Goal: Check status

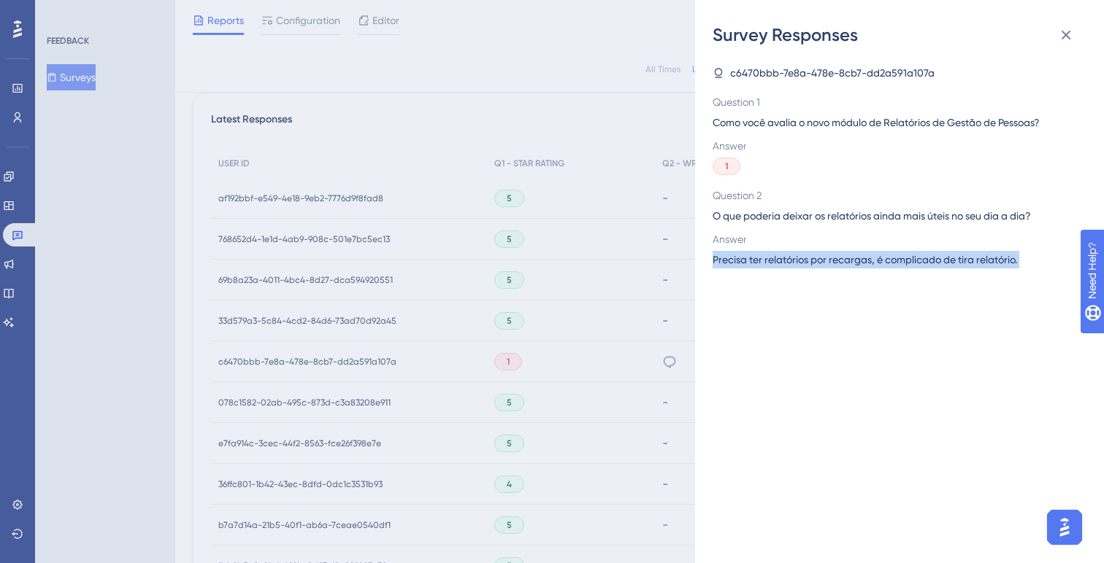
click at [767, 357] on div "c6470bbb-7e8a-478e-8cb7-dd2a591a107a Question 1 Como você avalia o novo módulo …" at bounding box center [904, 305] width 385 height 517
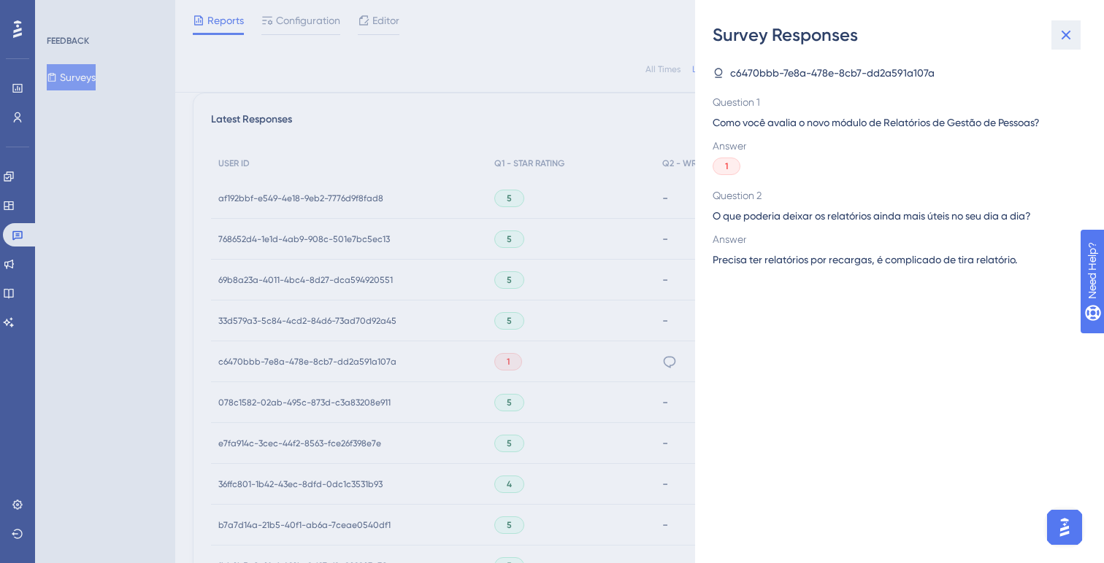
click at [1066, 36] on icon at bounding box center [1066, 35] width 18 height 18
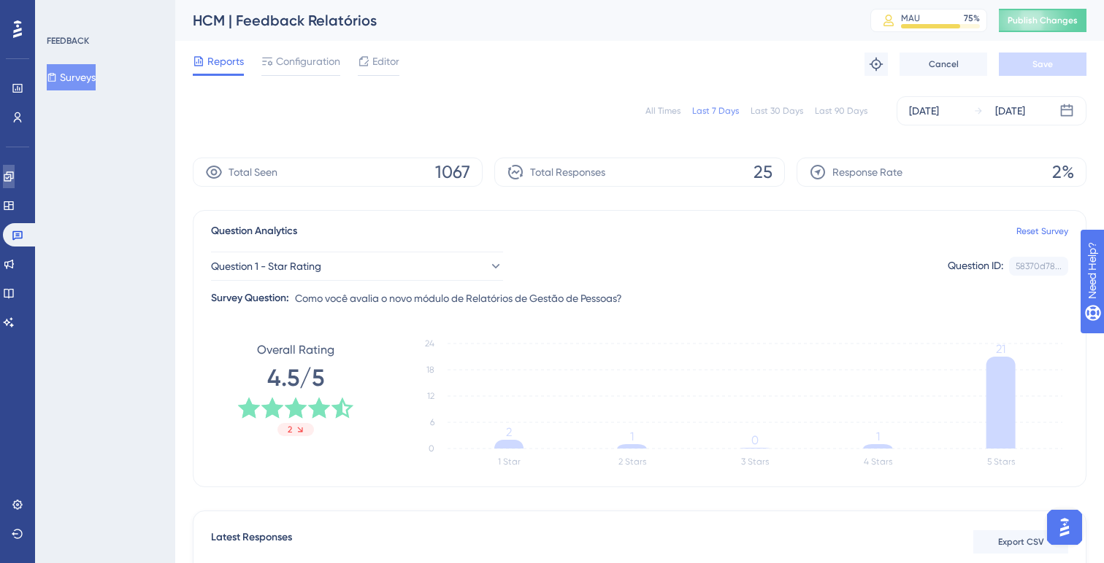
click at [13, 172] on icon at bounding box center [8, 176] width 9 height 9
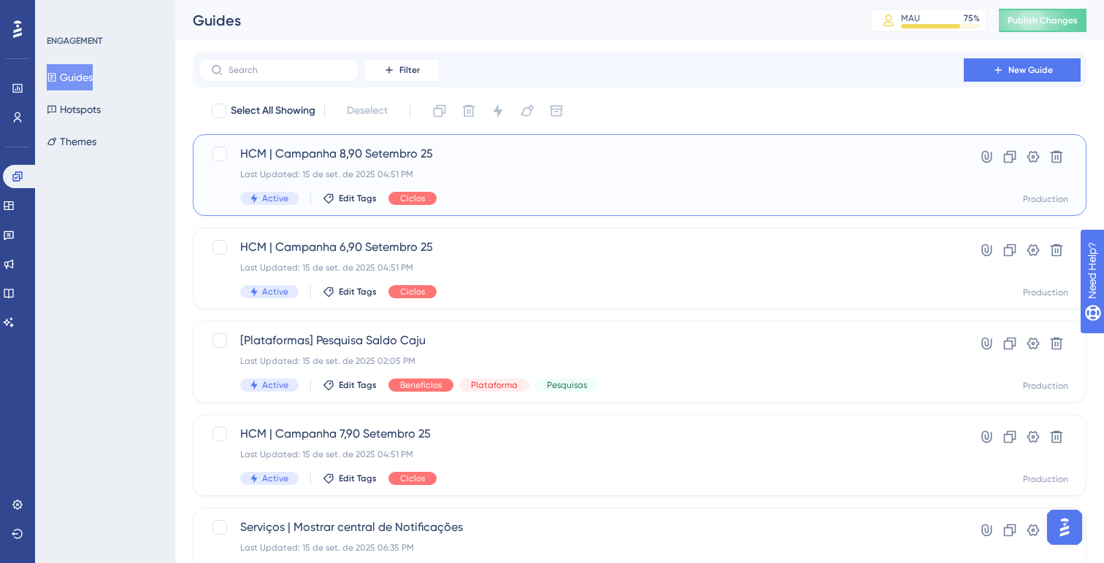
click at [346, 156] on span "HCM | Campanha 8,90 Setembro 25" at bounding box center [581, 154] width 682 height 18
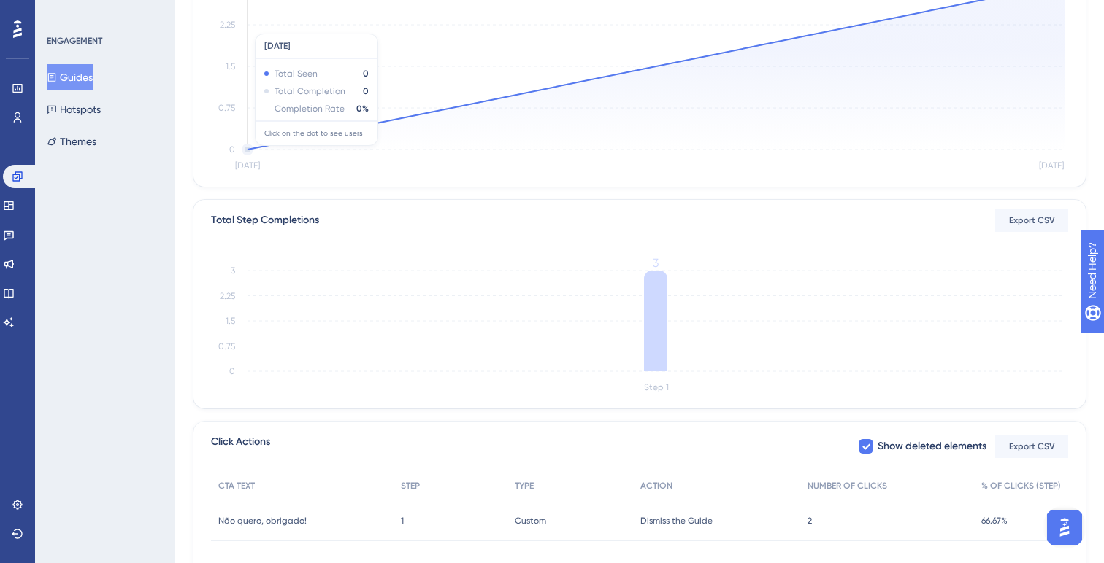
scroll to position [361, 0]
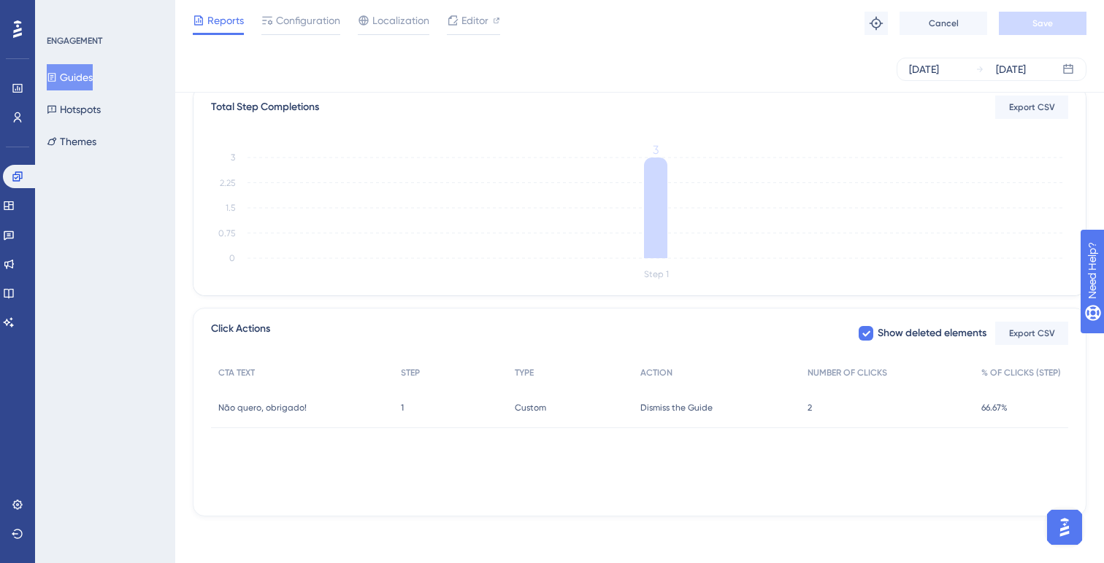
click at [93, 80] on button "Guides" at bounding box center [70, 77] width 46 height 26
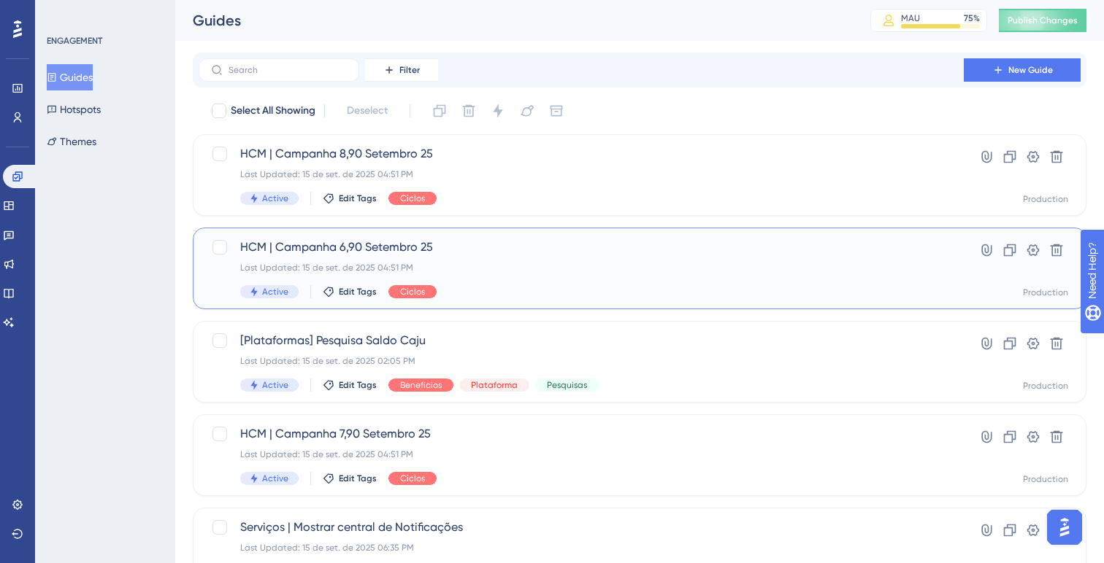
click at [320, 263] on div "Last Updated: 15 de set. de 2025 04:51 PM" at bounding box center [581, 268] width 682 height 12
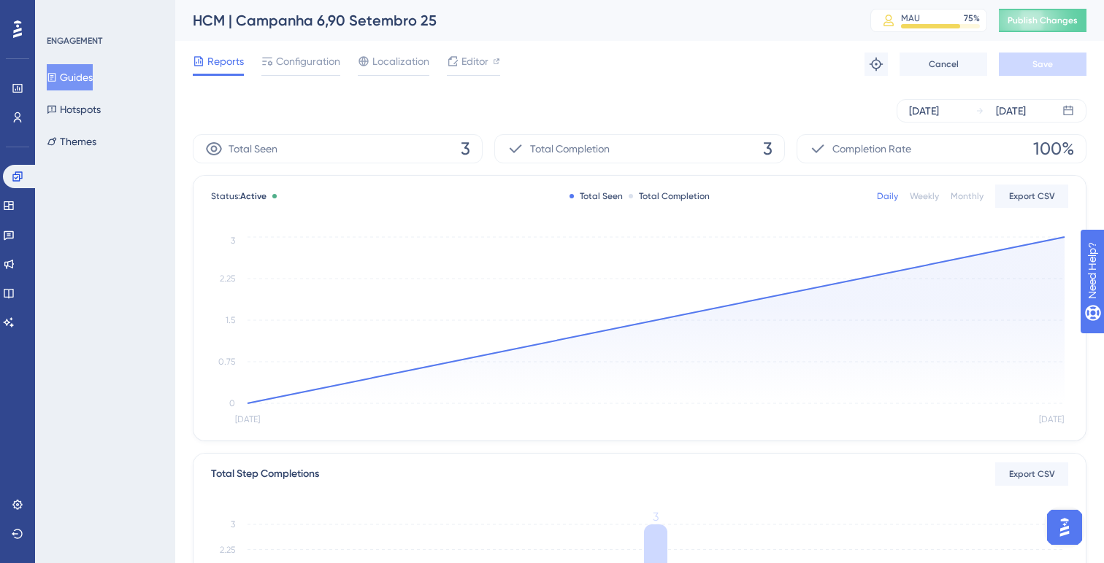
click at [76, 76] on button "Guides" at bounding box center [70, 77] width 46 height 26
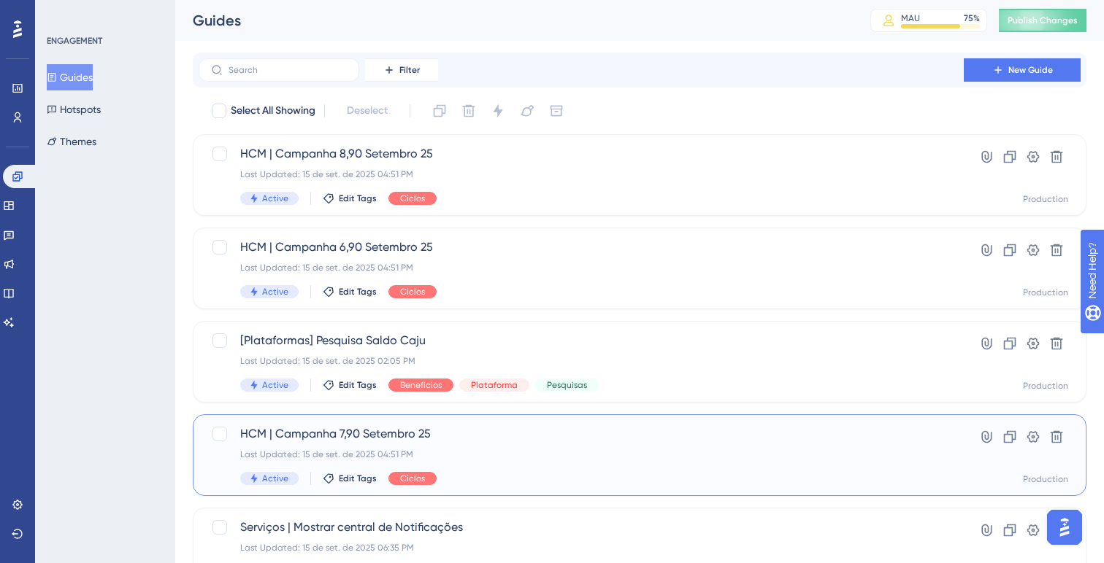
click at [442, 444] on div "HCM | Campanha 7,90 [DATE] Last Updated: [DATE] 04:51 PM Active Edit Tags Ciclos" at bounding box center [581, 456] width 682 height 60
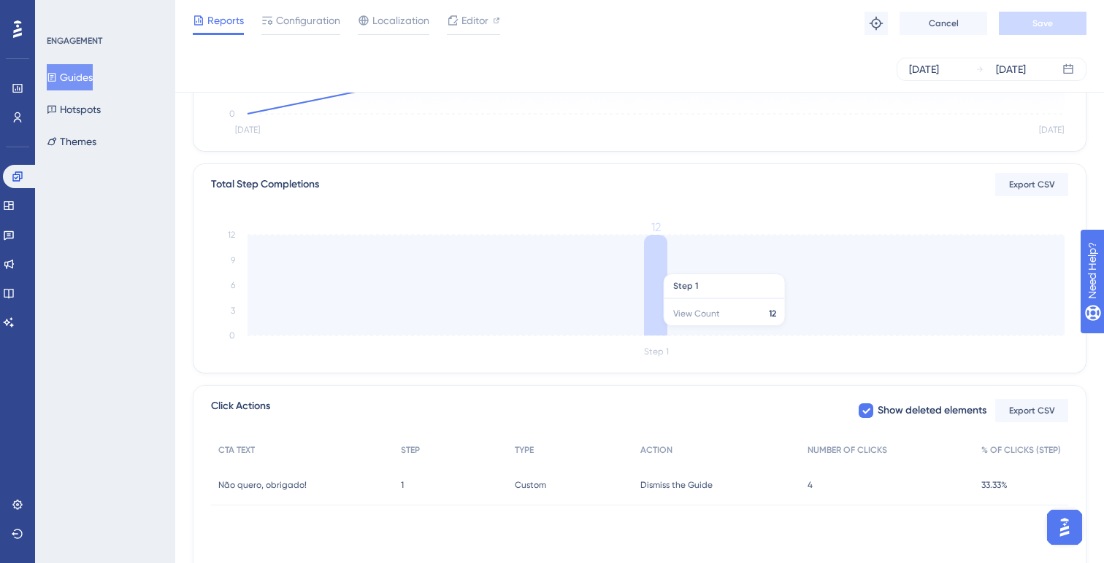
scroll to position [323, 0]
